Goal: Information Seeking & Learning: Learn about a topic

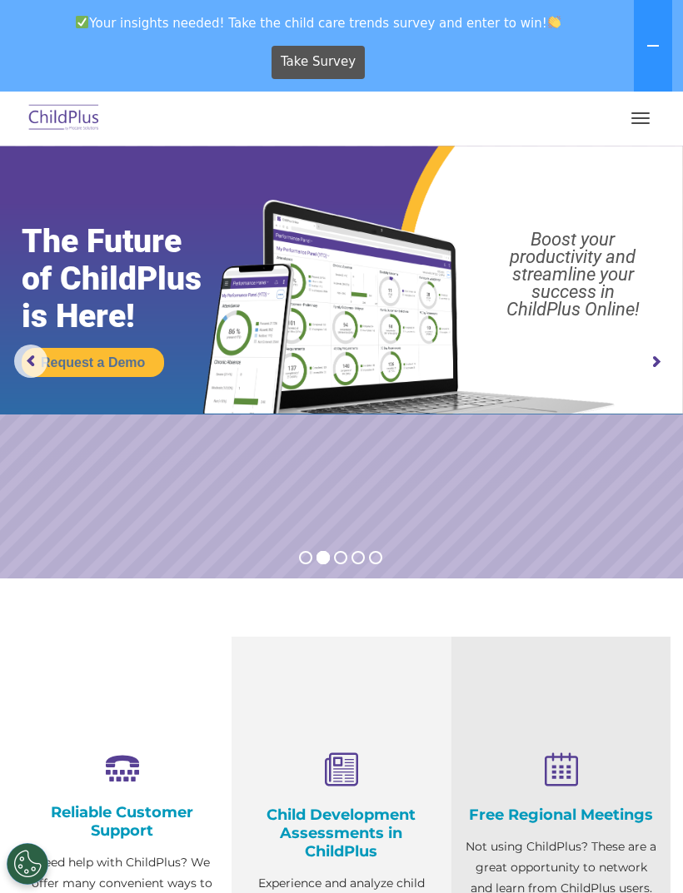
scroll to position [430, 0]
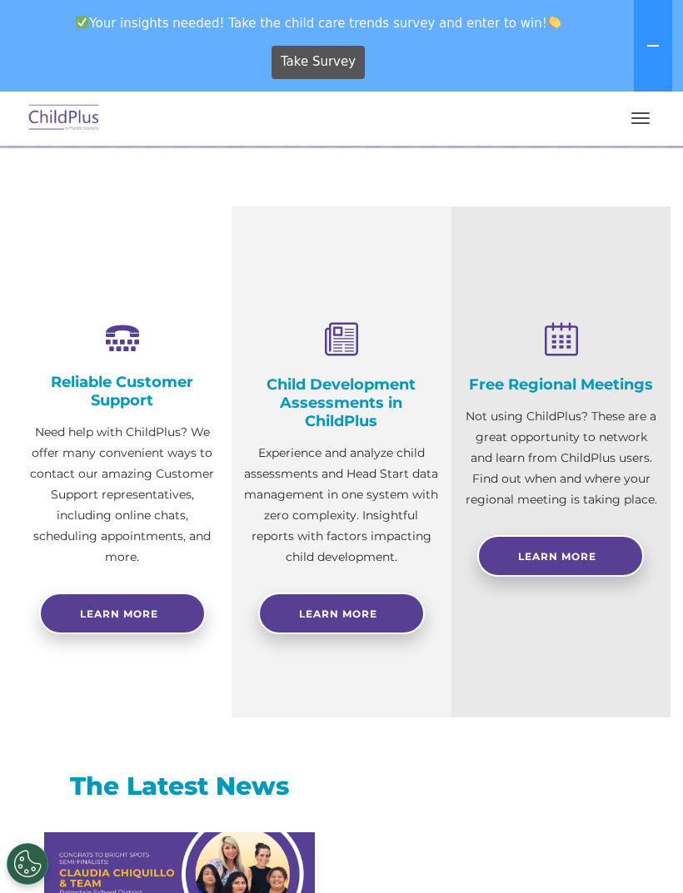
select select "MEDIUM"
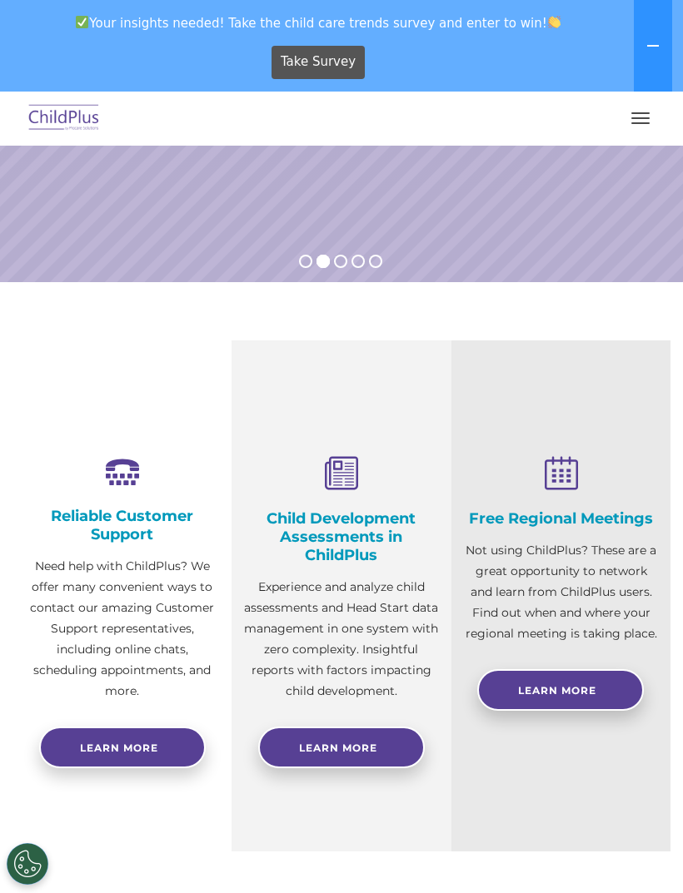
scroll to position [0, 0]
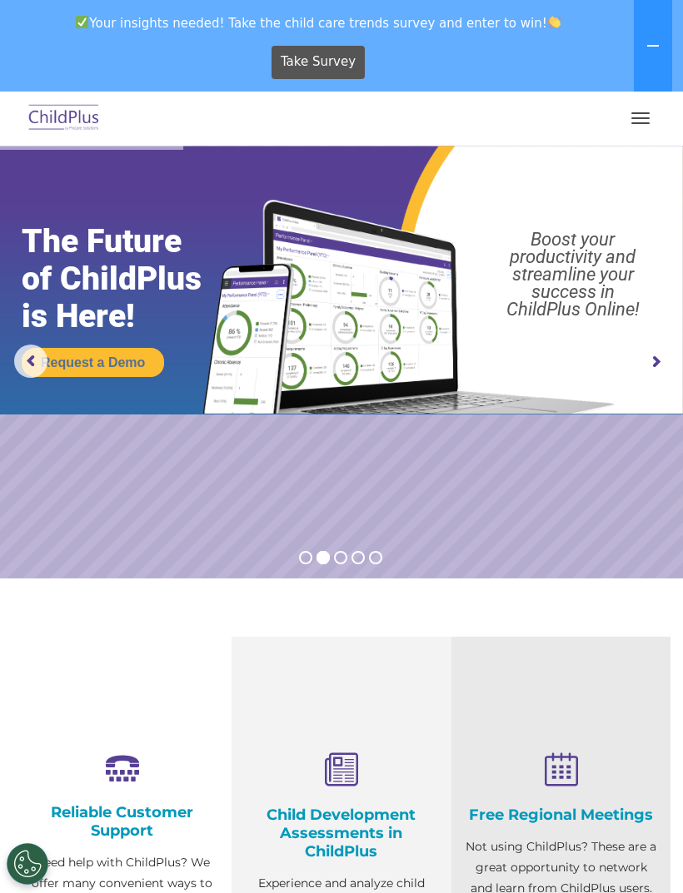
click at [636, 121] on button "button" at bounding box center [640, 118] width 35 height 27
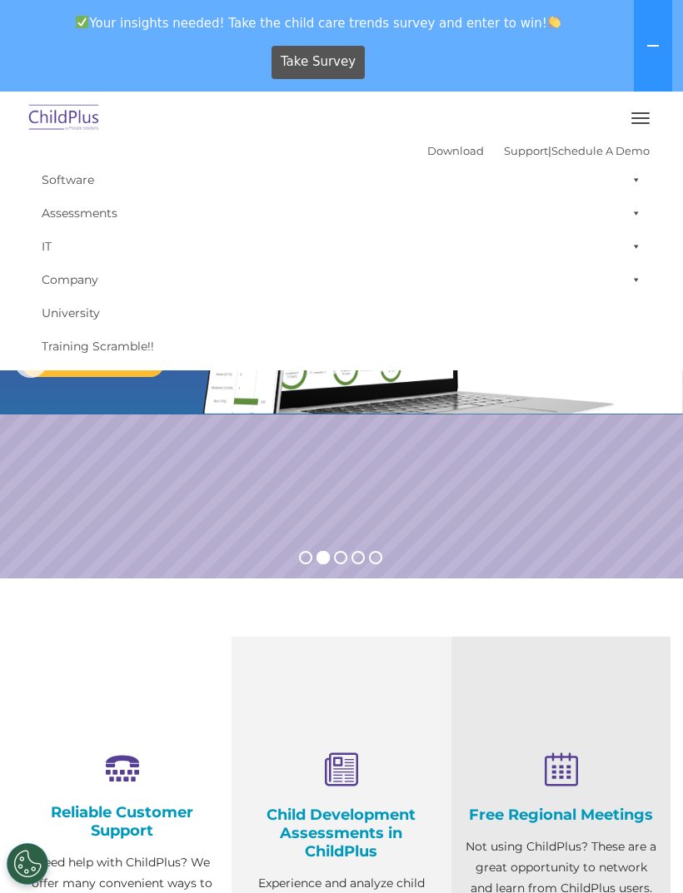
click at [427, 157] on link "Download" at bounding box center [455, 150] width 57 height 13
click at [597, 145] on link "Schedule A Demo" at bounding box center [600, 150] width 98 height 13
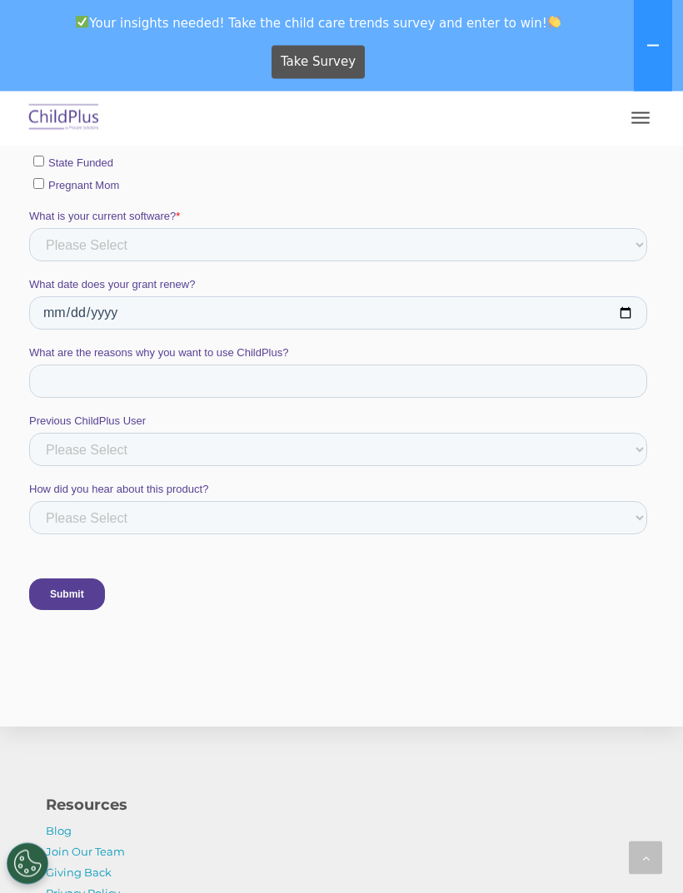
scroll to position [1072, 0]
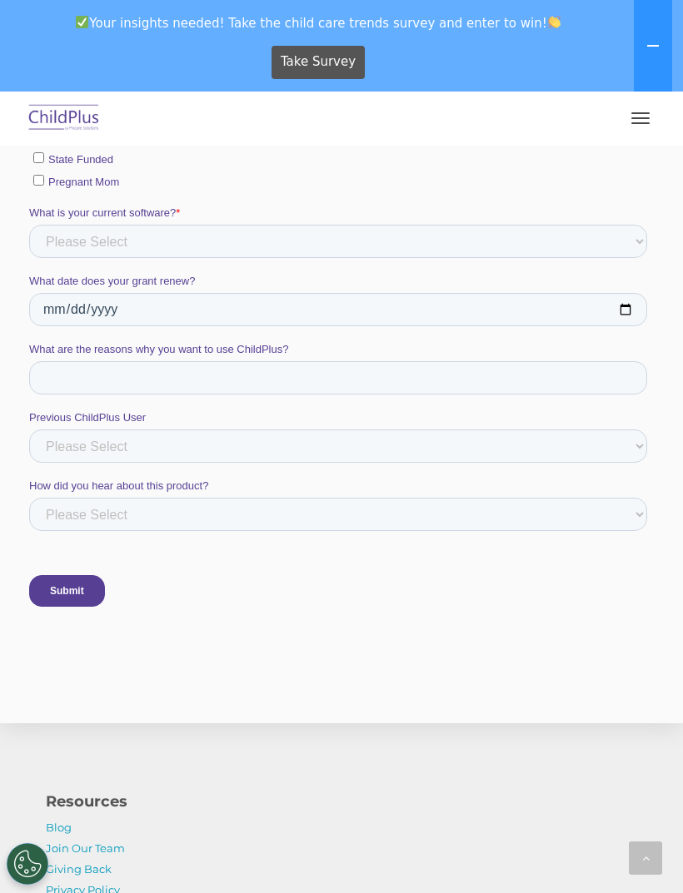
click at [73, 607] on input "Submit" at bounding box center [67, 591] width 76 height 32
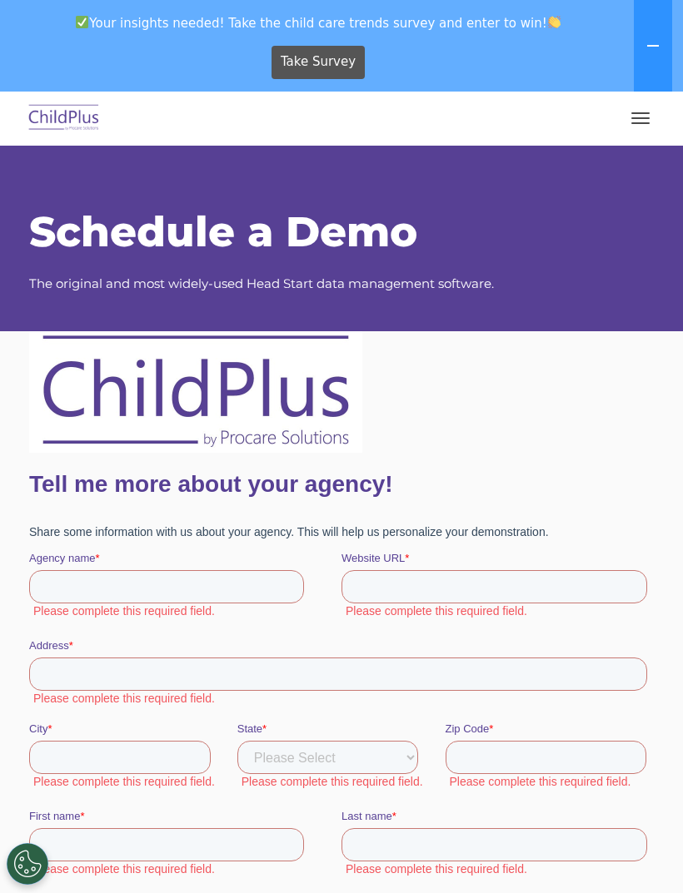
scroll to position [0, 0]
click at [629, 130] on button "button" at bounding box center [640, 118] width 35 height 27
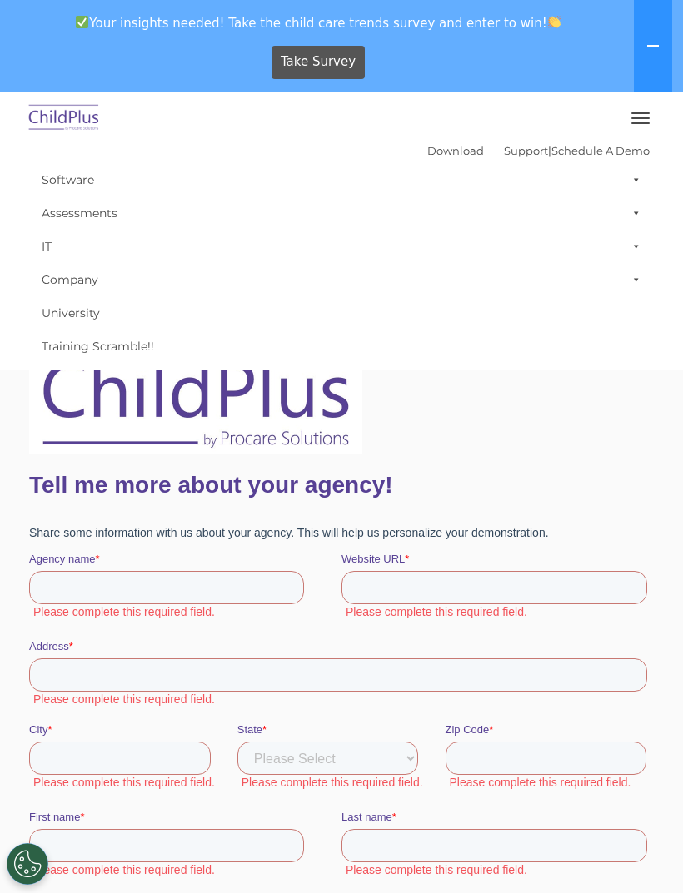
click at [631, 180] on span at bounding box center [632, 179] width 17 height 33
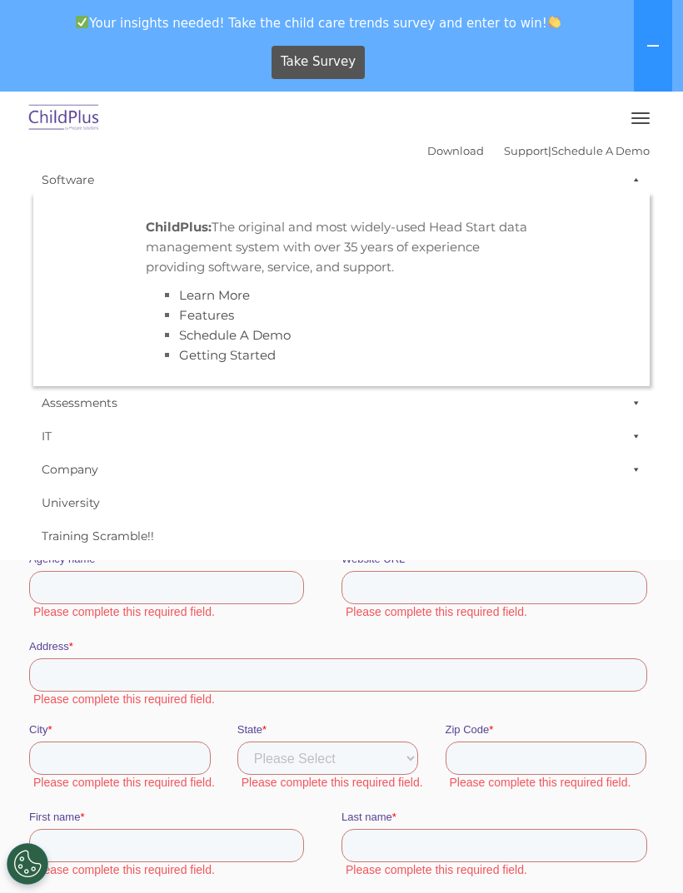
click at [639, 176] on span at bounding box center [632, 179] width 17 height 33
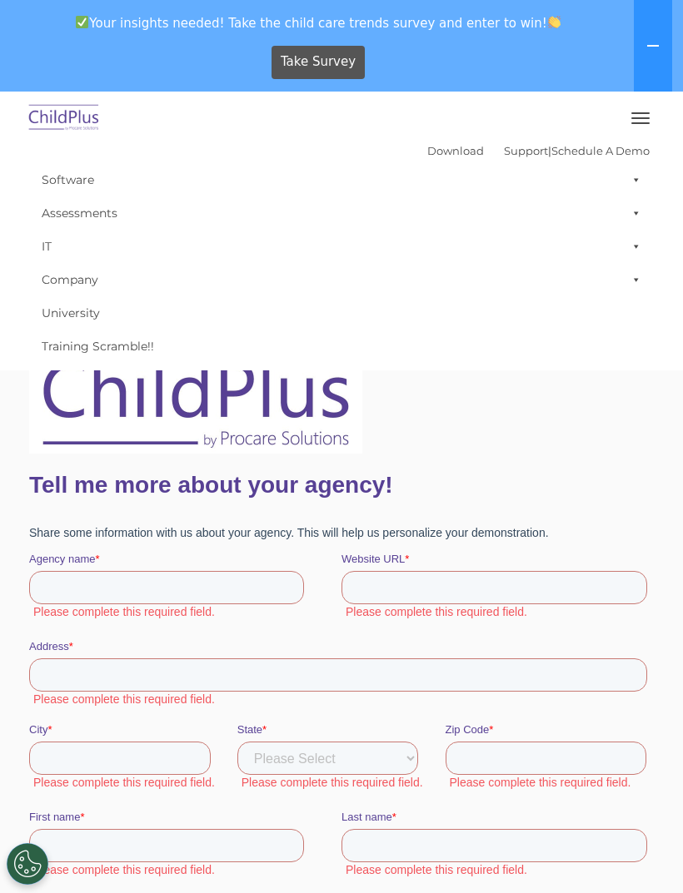
click at [635, 221] on span at bounding box center [632, 212] width 17 height 33
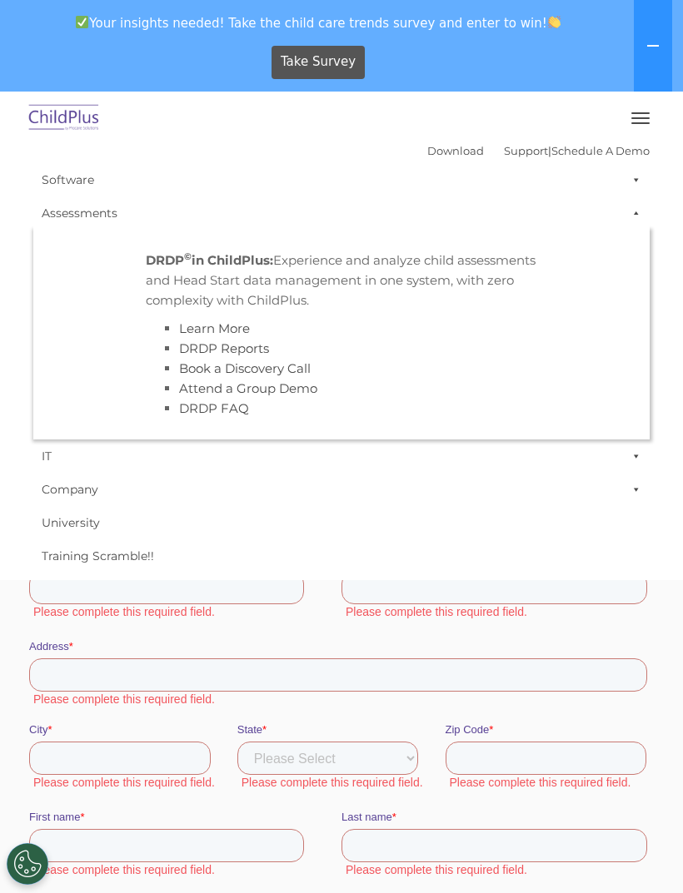
click at [241, 326] on link "Learn More" at bounding box center [214, 329] width 71 height 16
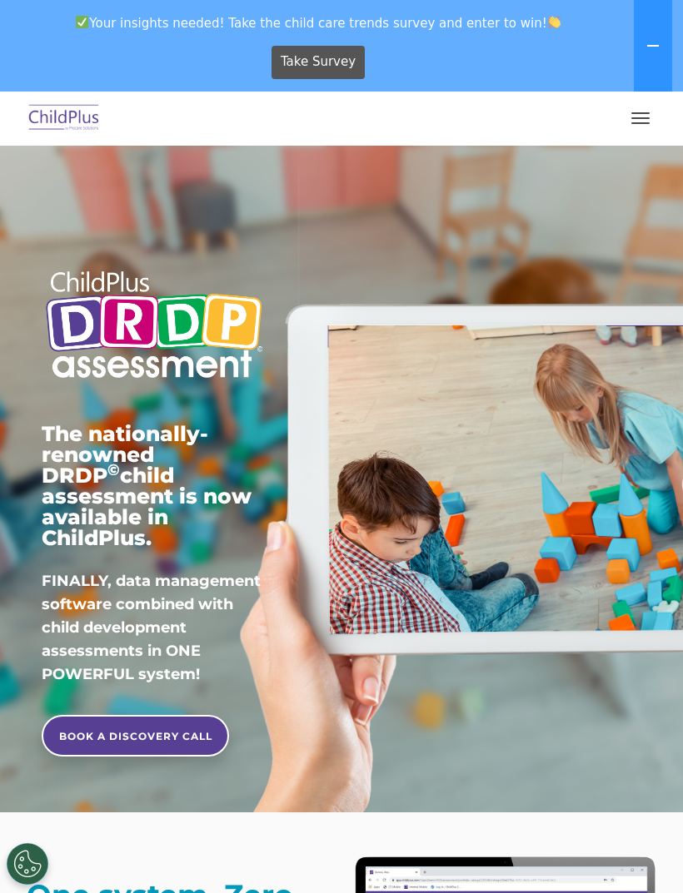
click at [635, 129] on button "button" at bounding box center [640, 118] width 35 height 27
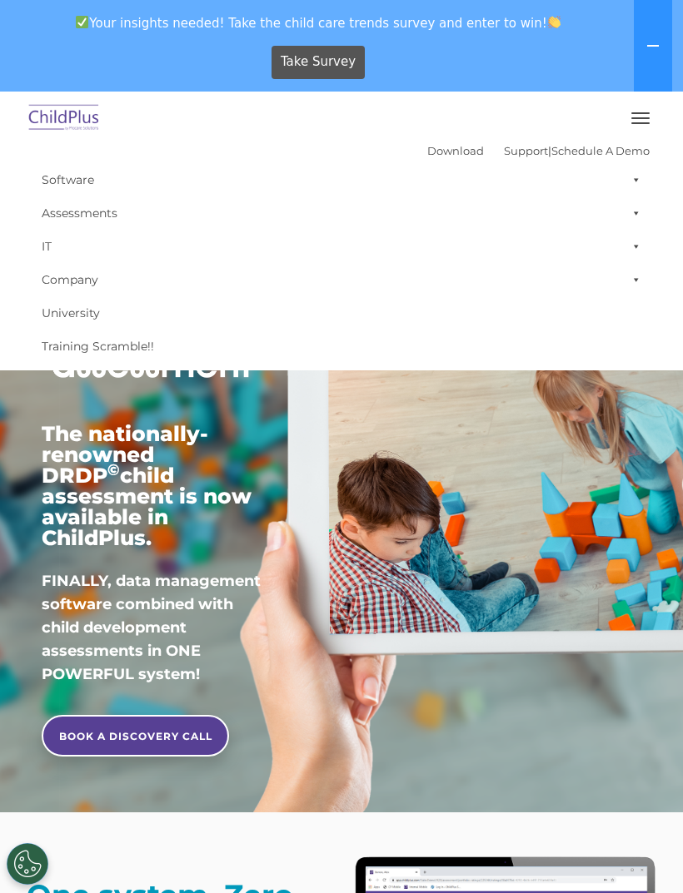
click at [633, 218] on span at bounding box center [632, 212] width 17 height 33
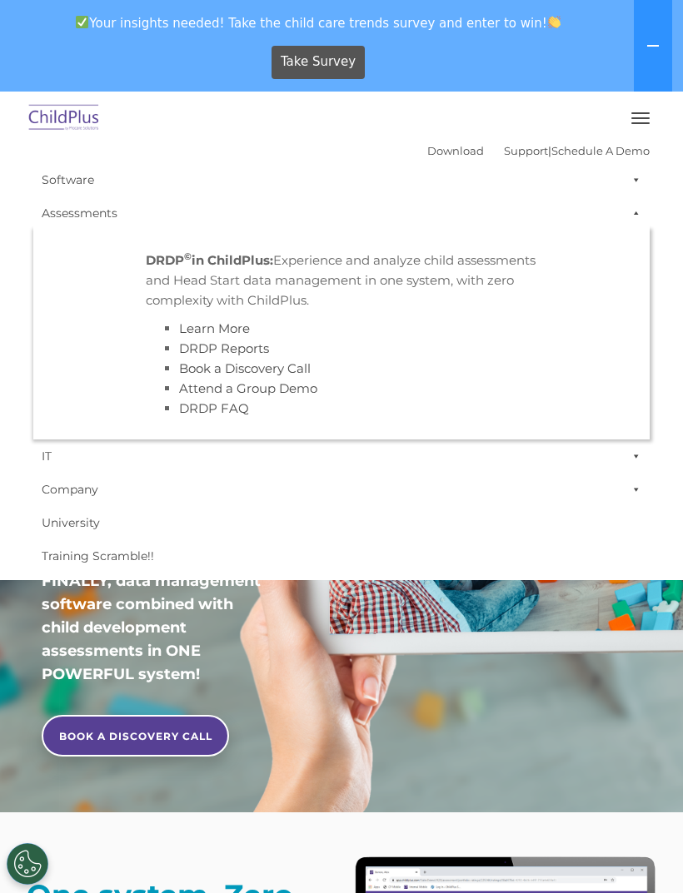
click at [256, 348] on link "DRDP Reports" at bounding box center [224, 349] width 90 height 16
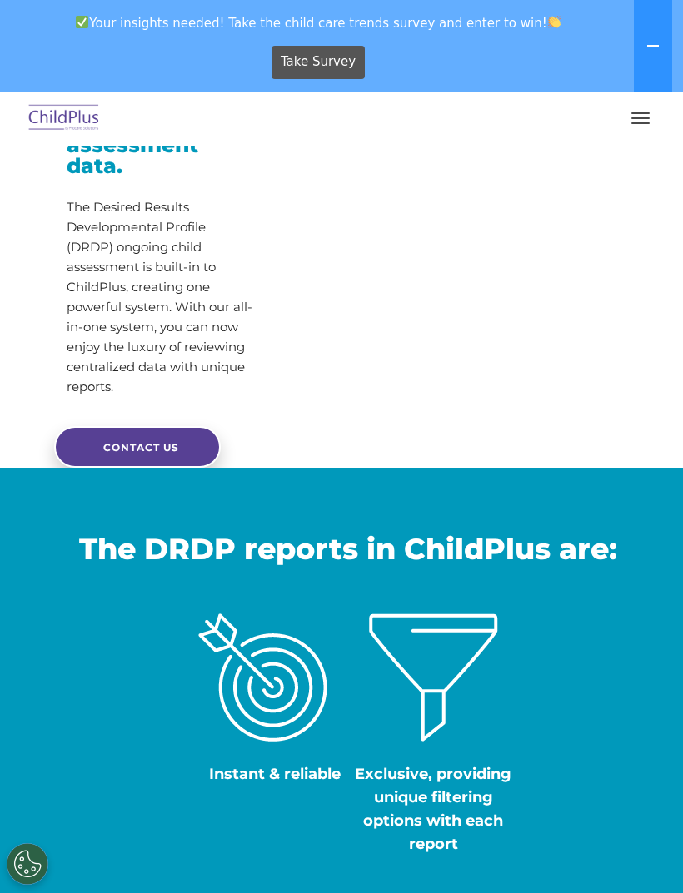
scroll to position [385, 0]
click at [167, 469] on link "CONTACT US" at bounding box center [137, 448] width 167 height 42
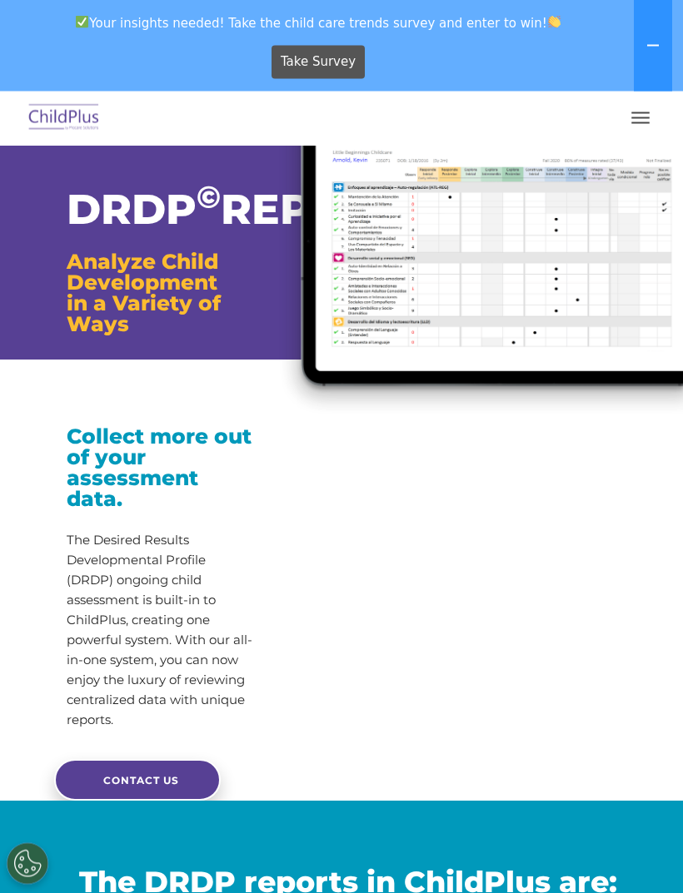
scroll to position [0, 0]
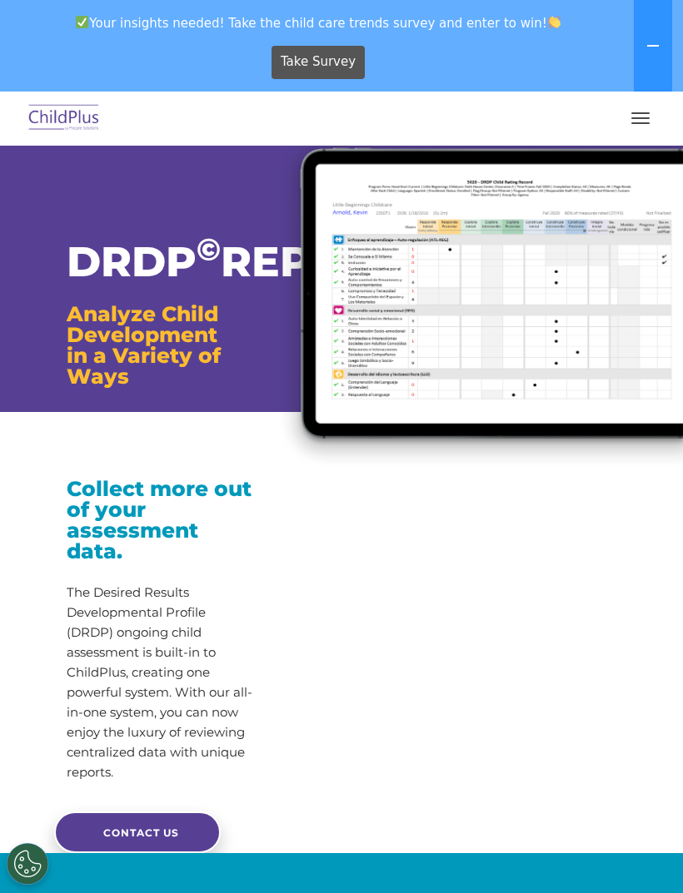
click at [221, 366] on h3 "Analyze Child Development in a Variety of Ways" at bounding box center [161, 345] width 189 height 83
click at [195, 347] on span "Analyze Child Development" at bounding box center [143, 324] width 152 height 46
click at [145, 516] on div "Collect more out of your assessment data. The Desired Results Developmental Pro…" at bounding box center [161, 599] width 189 height 366
click at [142, 562] on h3 "Collect more out of your assessment data." at bounding box center [161, 520] width 189 height 83
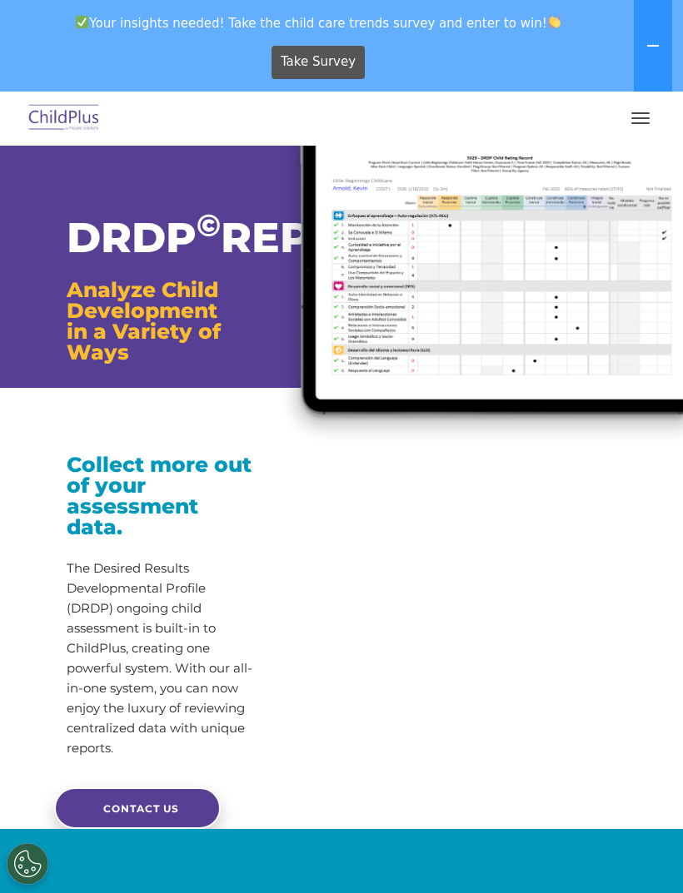
click at [336, 244] on img at bounding box center [475, 272] width 415 height 351
click at [511, 365] on img at bounding box center [475, 272] width 415 height 351
click at [511, 417] on img at bounding box center [475, 272] width 415 height 351
click at [525, 346] on img at bounding box center [475, 272] width 415 height 351
click at [529, 316] on img at bounding box center [475, 272] width 415 height 351
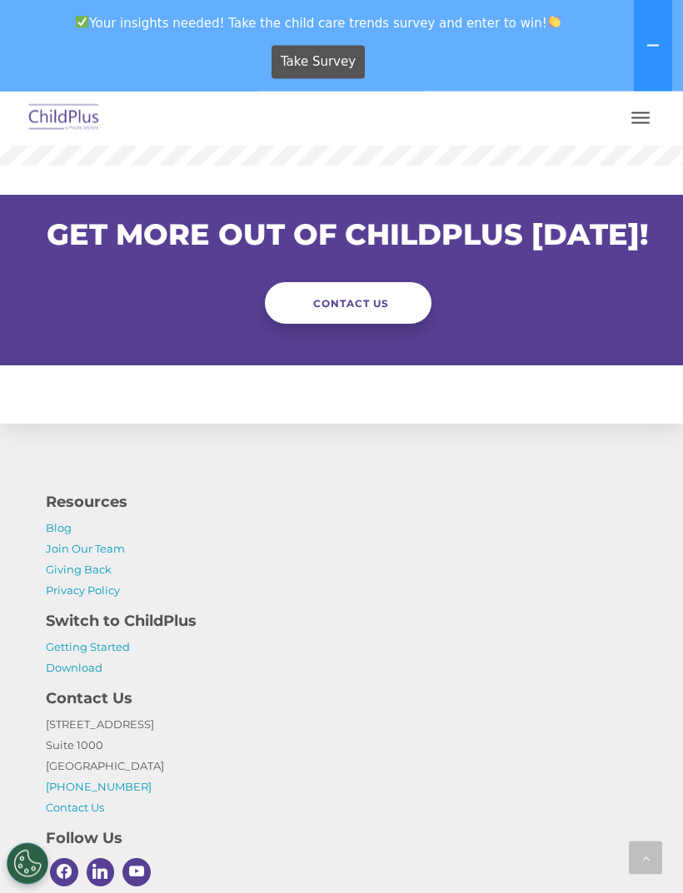
scroll to position [1778, 0]
click at [369, 310] on span "CONTACT US" at bounding box center [351, 303] width 76 height 12
